Goal: Communication & Community: Participate in discussion

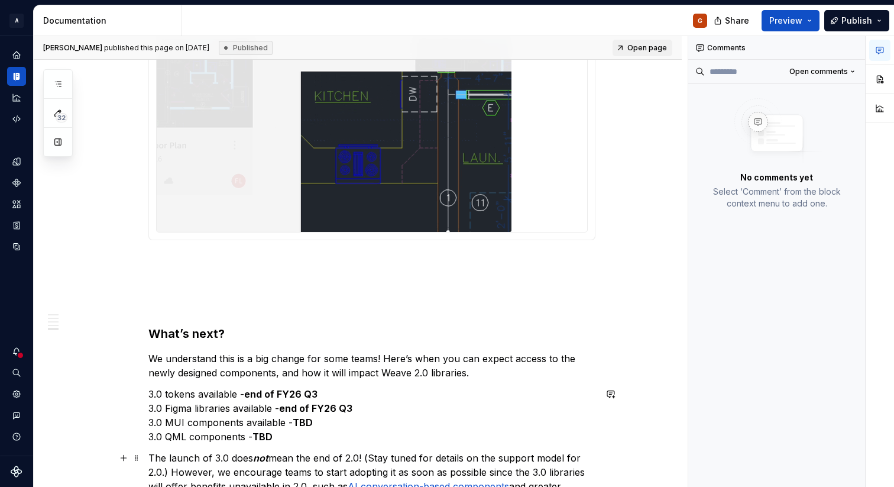
scroll to position [1954, 0]
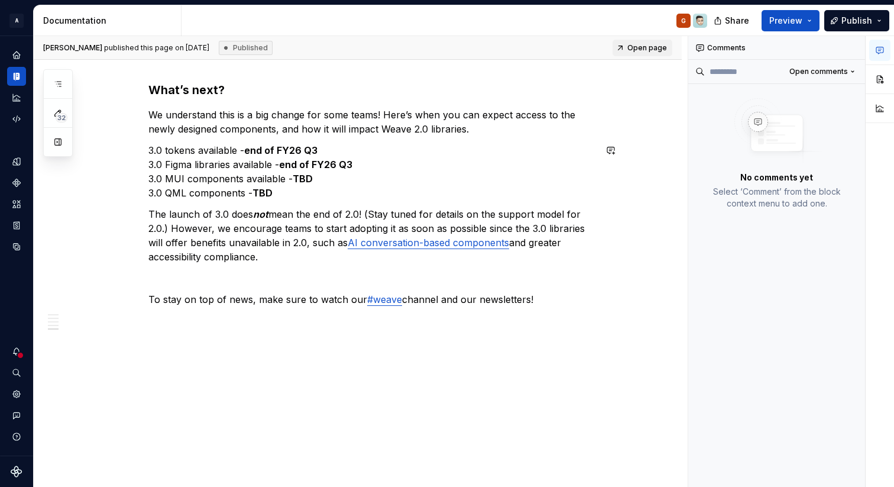
type textarea "*"
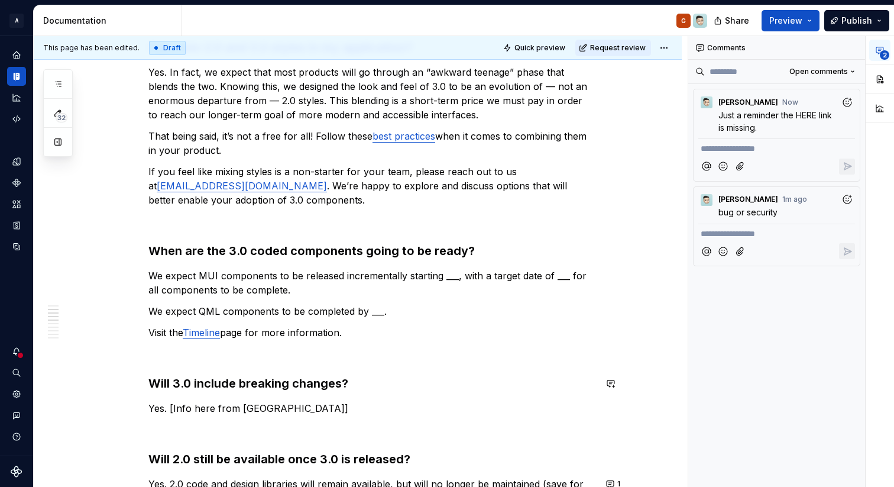
scroll to position [313, 0]
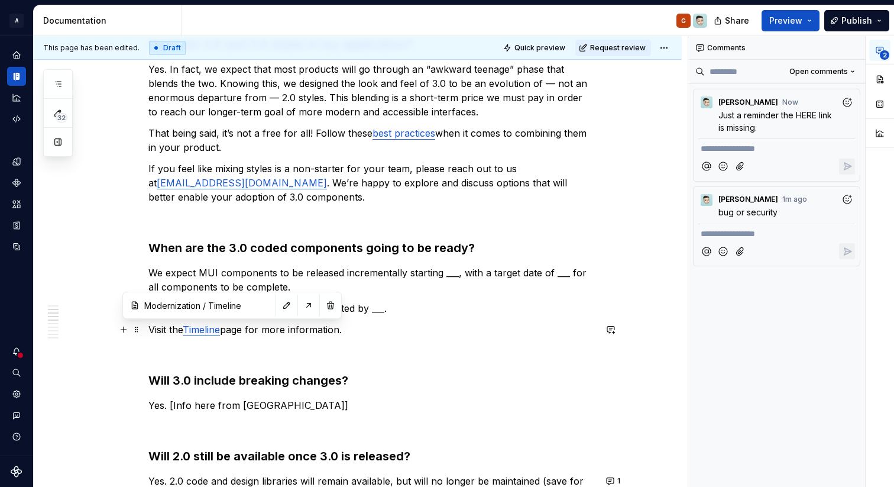
click at [216, 329] on link "Timeline" at bounding box center [201, 329] width 37 height 12
click at [171, 302] on input "Modernization / Timeline" at bounding box center [207, 304] width 134 height 21
click at [300, 305] on button "button" at bounding box center [308, 305] width 17 height 17
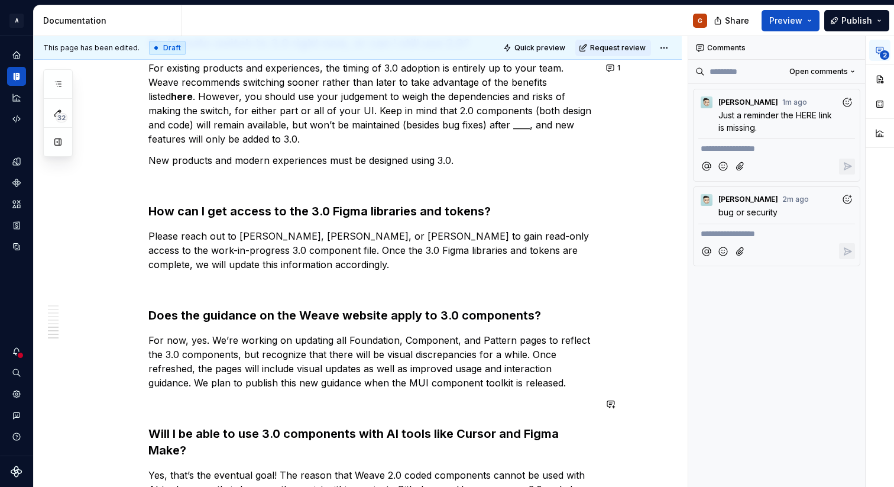
scroll to position [971, 0]
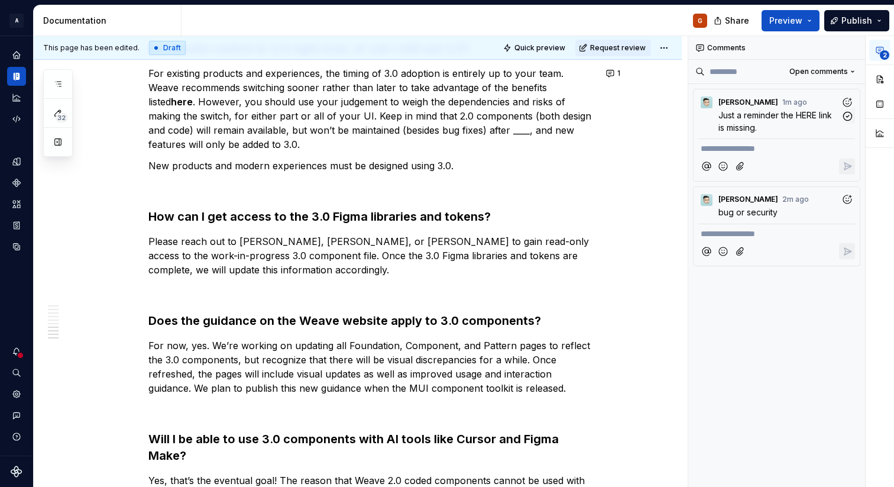
click at [769, 112] on span "Just a reminder the HERE link is missing." at bounding box center [776, 121] width 116 height 22
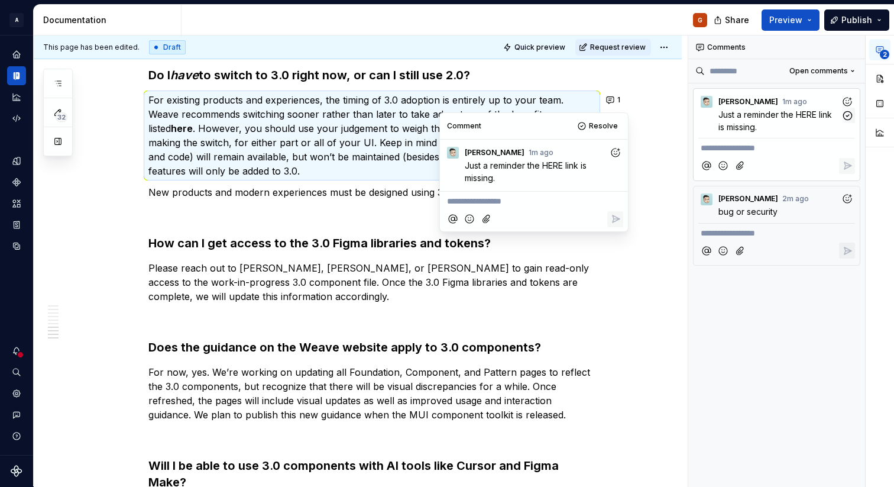
scroll to position [942, 0]
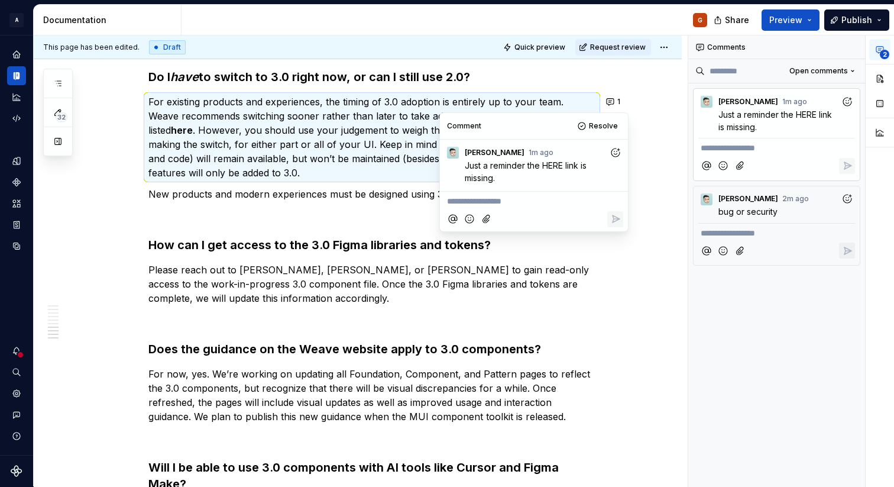
click at [578, 271] on p "Please reach out to Christine Lee, Bryan Young, or Ian Murchison to gain read-o…" at bounding box center [371, 284] width 447 height 43
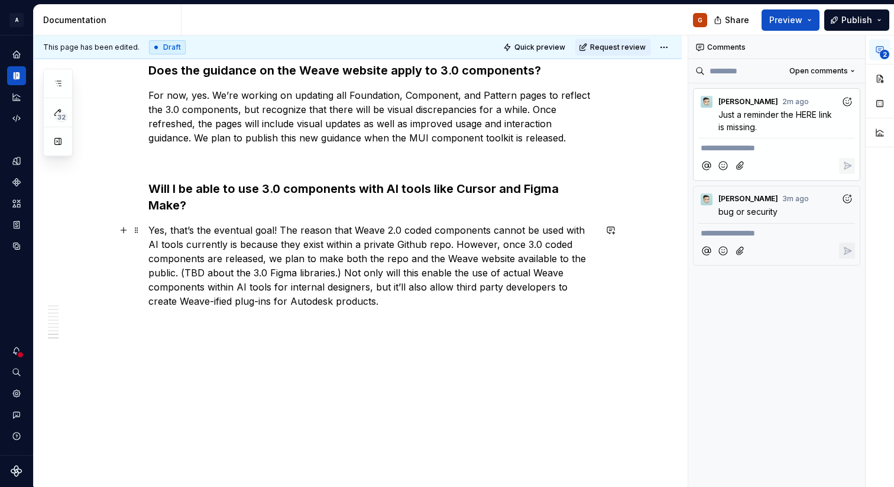
scroll to position [1223, 0]
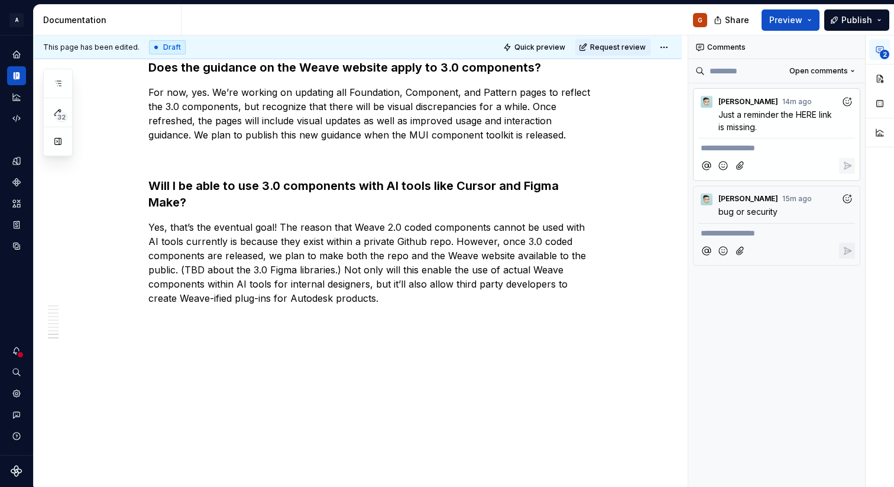
type textarea "*"
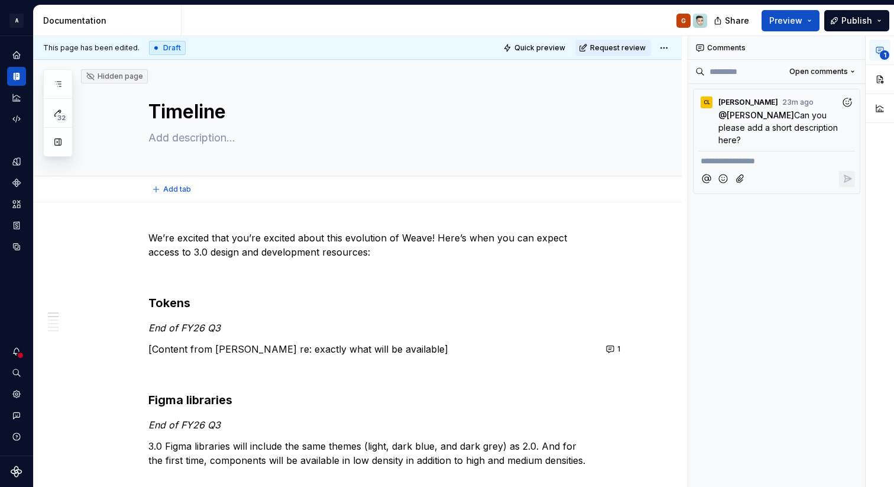
type textarea "*"
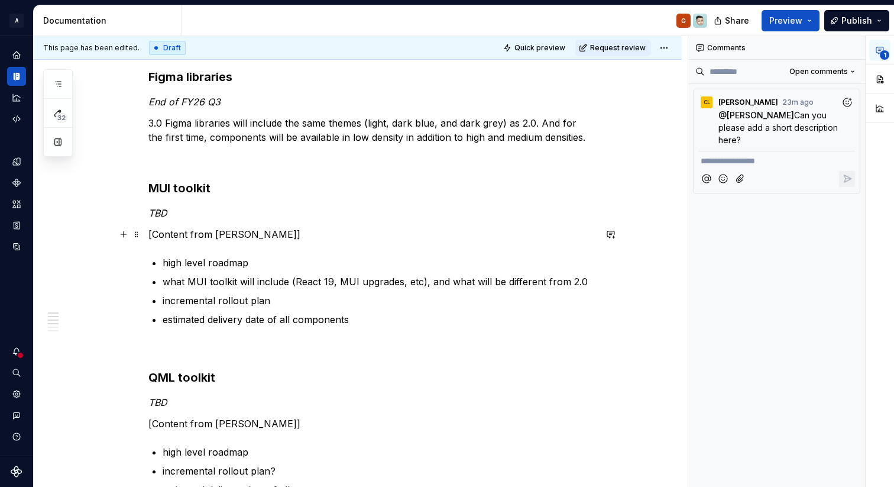
scroll to position [366, 0]
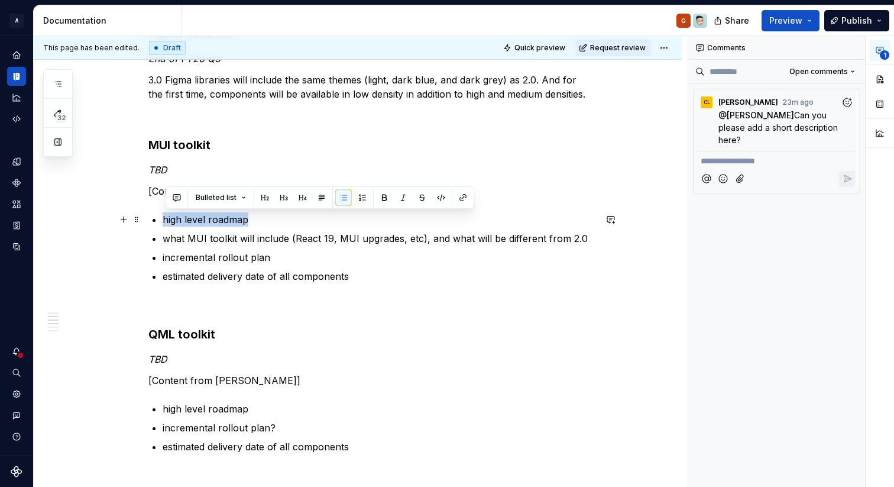
drag, startPoint x: 166, startPoint y: 218, endPoint x: 250, endPoint y: 218, distance: 84.6
click at [250, 218] on p "high level roadmap" at bounding box center [379, 219] width 433 height 14
click at [177, 193] on button "button" at bounding box center [177, 197] width 17 height 17
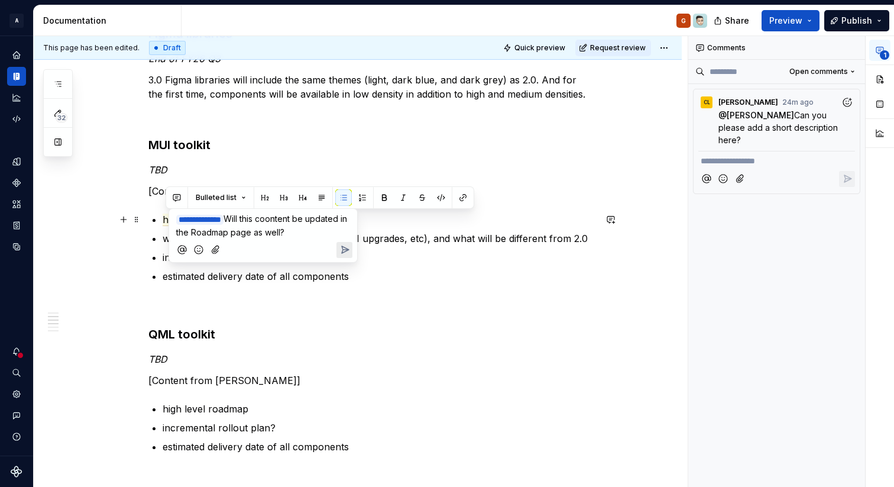
click at [288, 219] on span "Will this coontent be updated in the Roadmap page as well?" at bounding box center [262, 225] width 173 height 24
click at [338, 233] on p "**********" at bounding box center [263, 225] width 174 height 26
click at [341, 247] on icon "Send" at bounding box center [345, 250] width 12 height 12
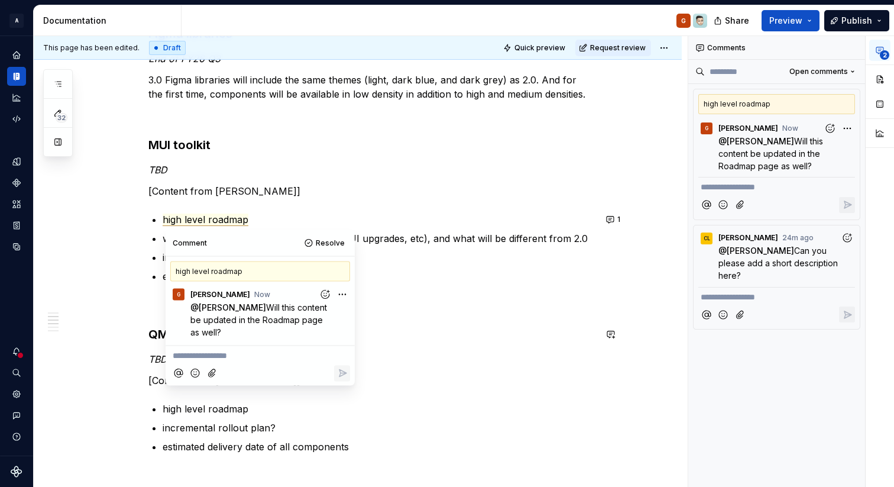
click at [560, 344] on div "We’re excited that you’re excited about this evolution of Weave! Here’s when yo…" at bounding box center [371, 331] width 447 height 932
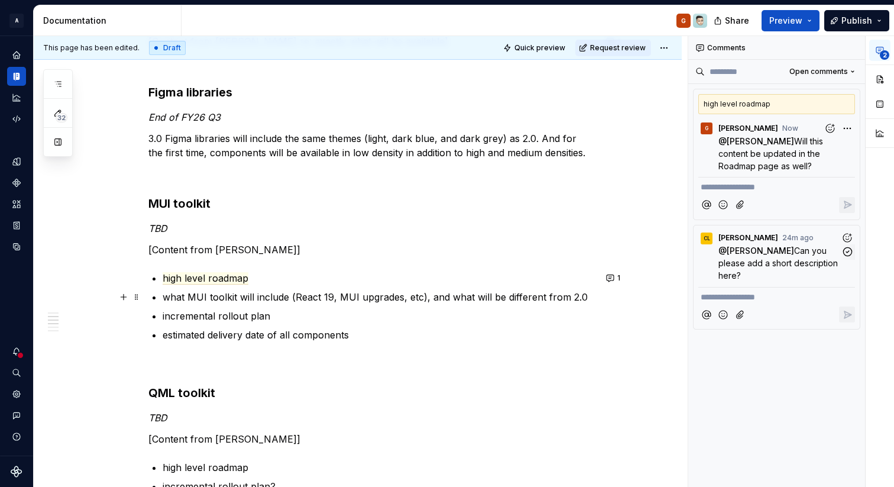
scroll to position [217, 0]
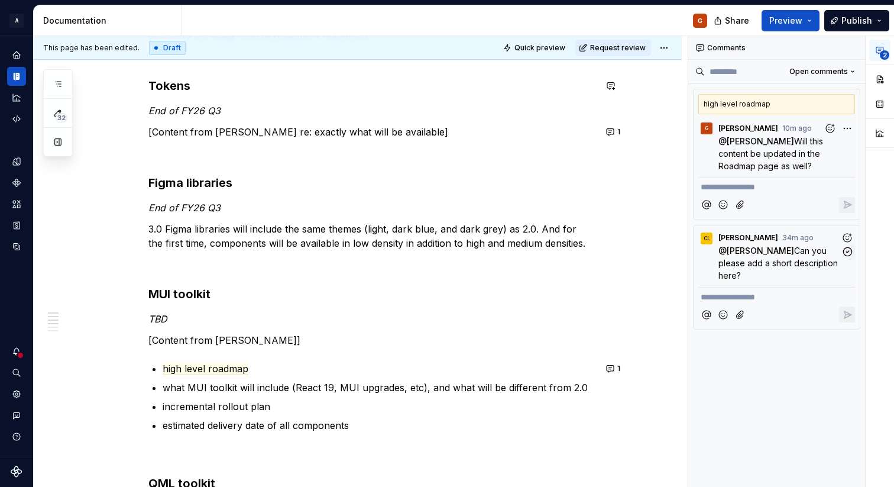
type textarea "*"
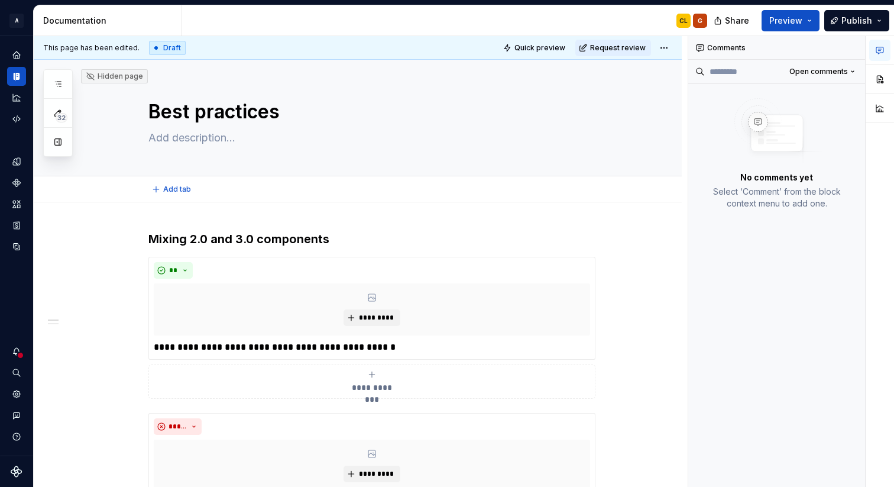
type textarea "*"
